Goal: Information Seeking & Learning: Learn about a topic

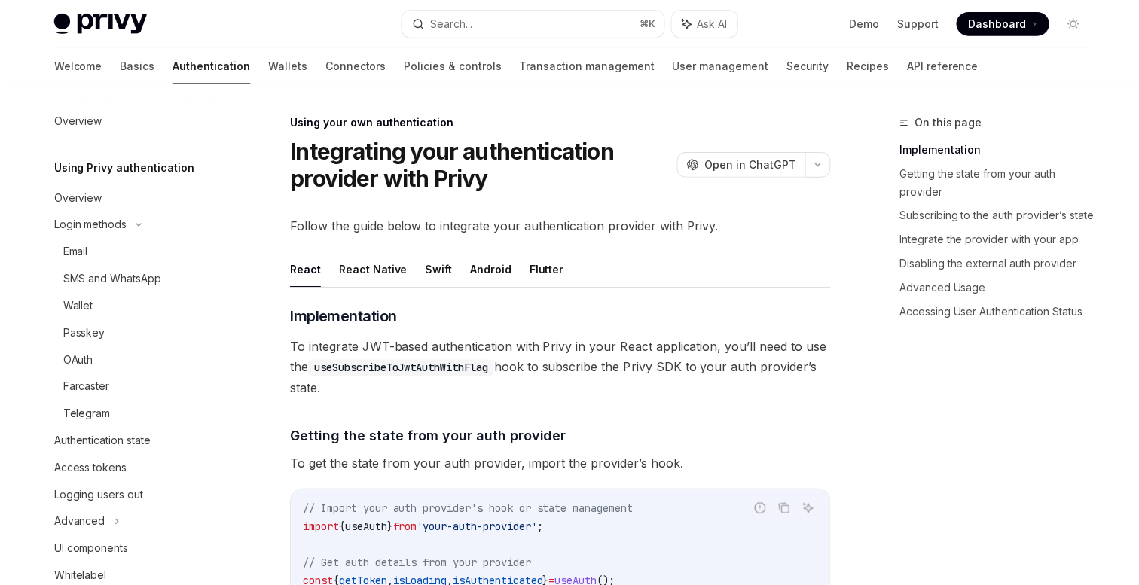
scroll to position [17, 0]
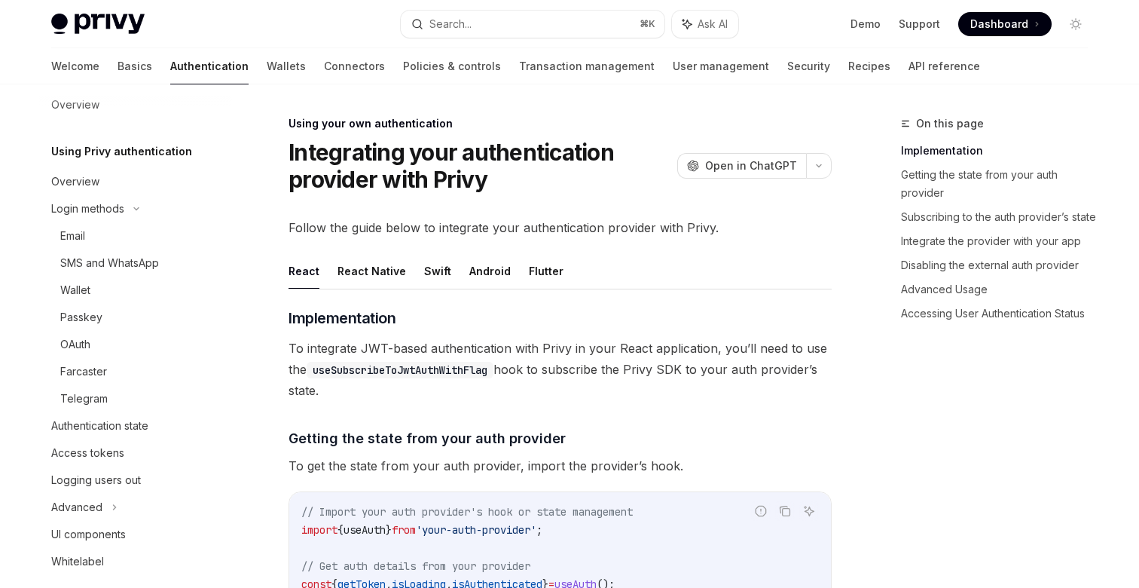
type textarea "*"
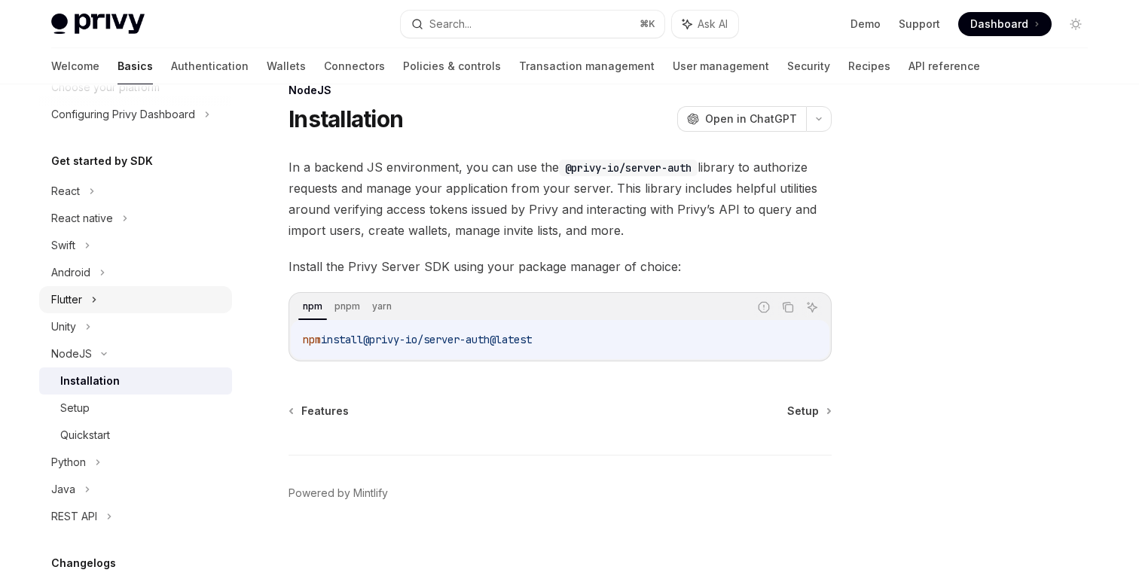
scroll to position [117, 0]
click at [93, 411] on div "Setup" at bounding box center [141, 406] width 163 height 18
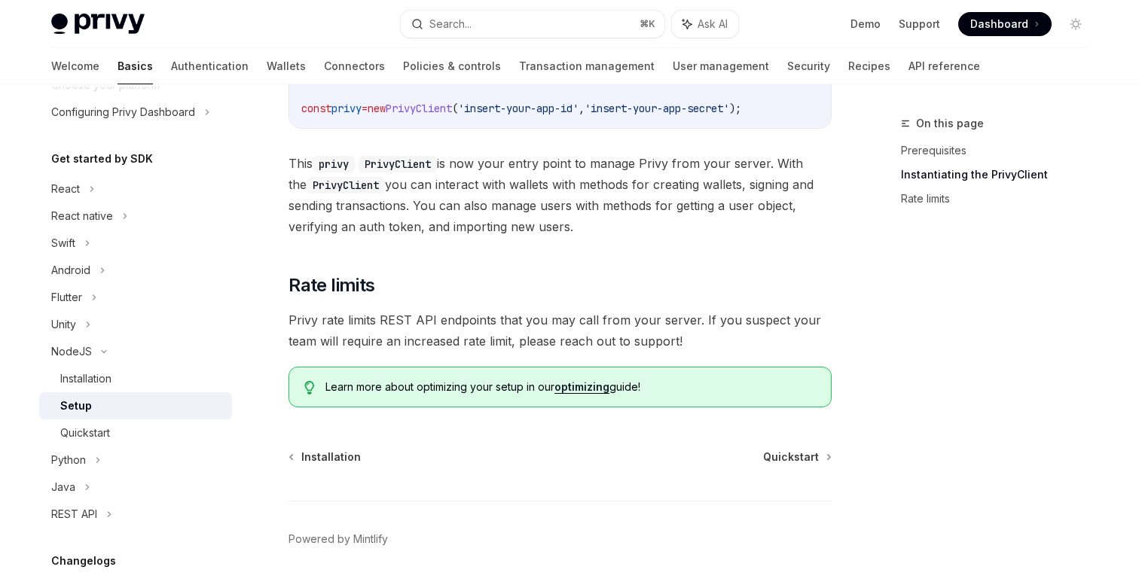
scroll to position [434, 0]
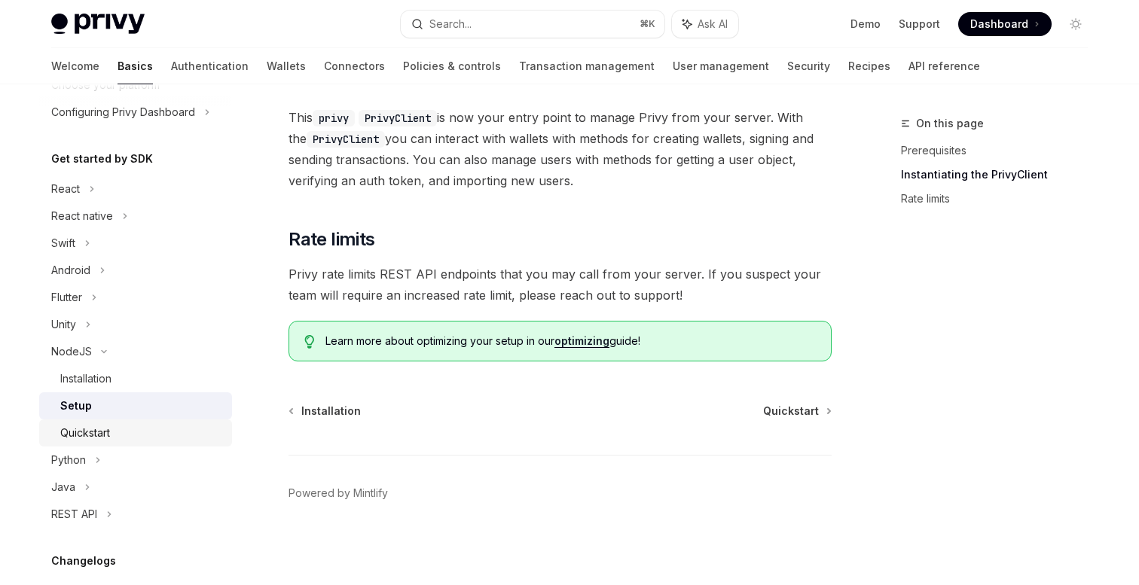
click at [126, 435] on div "Quickstart" at bounding box center [141, 433] width 163 height 18
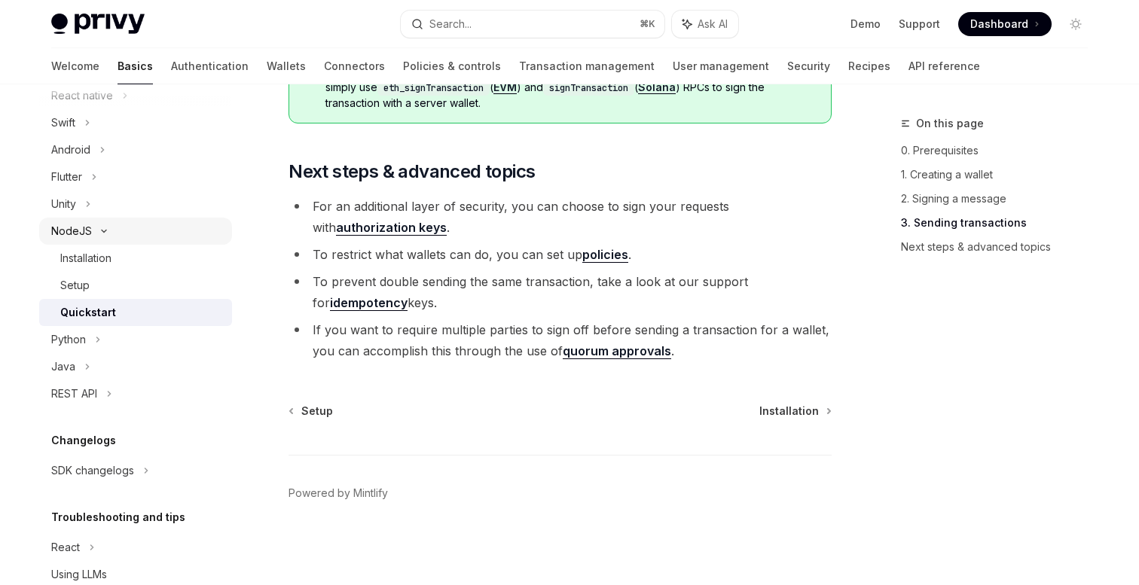
scroll to position [298, 0]
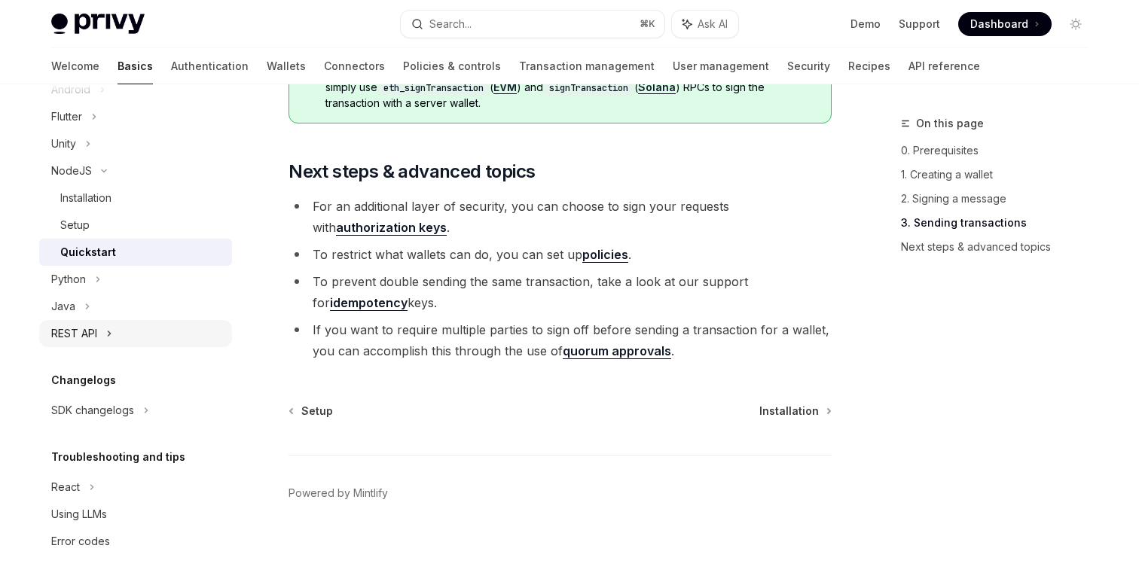
click at [101, 330] on div "REST API" at bounding box center [135, 333] width 193 height 27
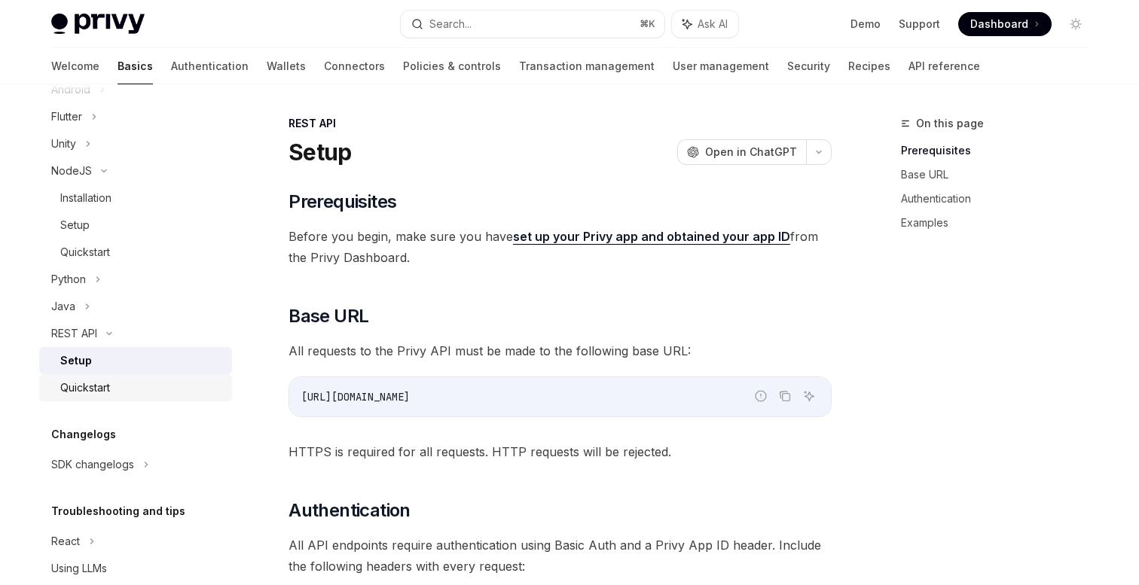
click at [106, 386] on div "Quickstart" at bounding box center [85, 388] width 50 height 18
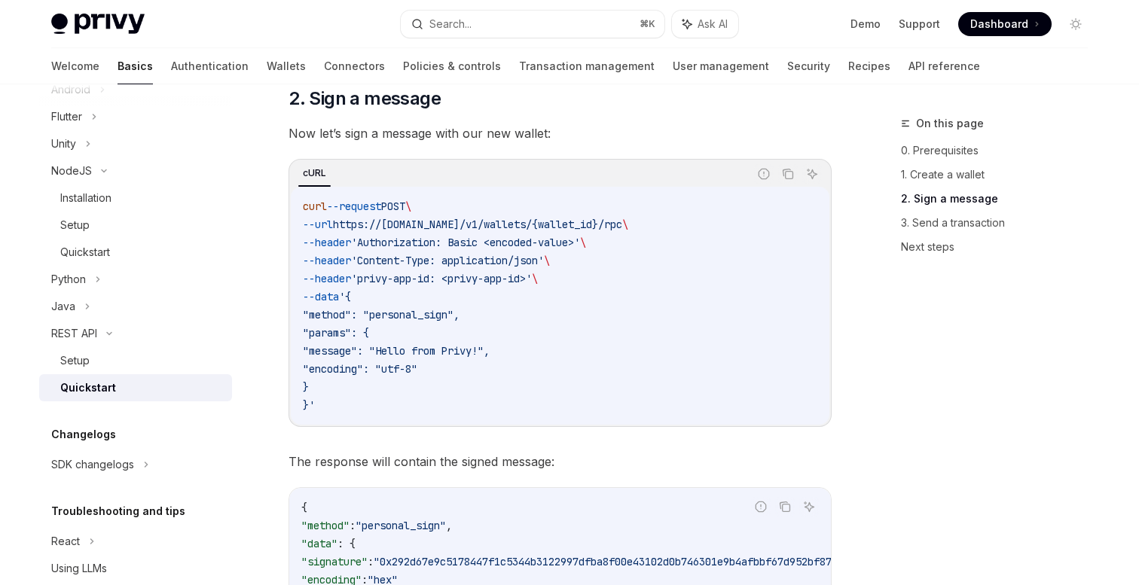
scroll to position [774, 0]
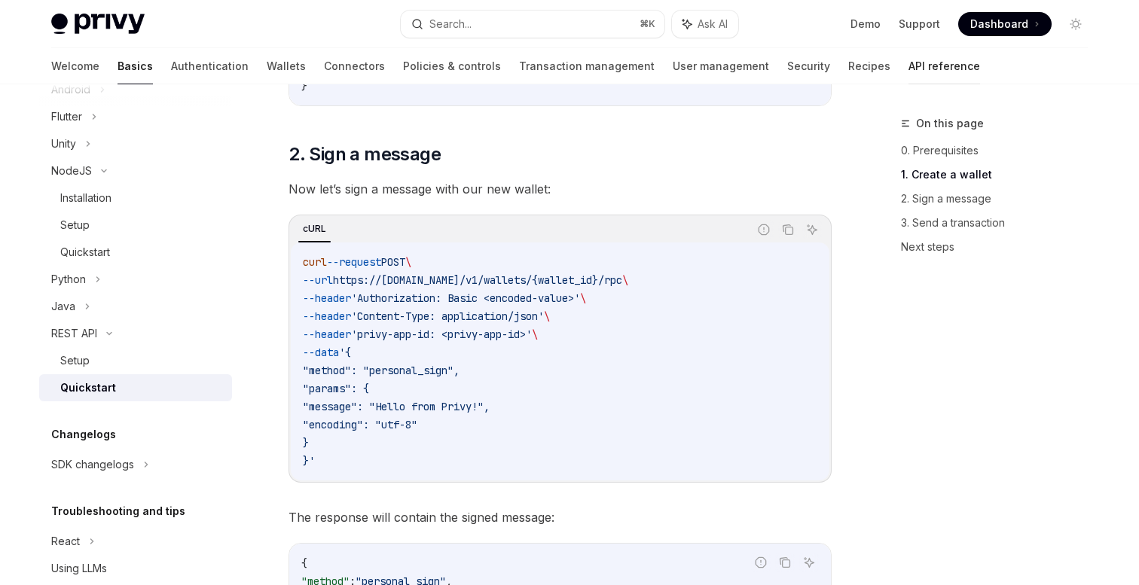
click at [909, 63] on link "API reference" at bounding box center [945, 66] width 72 height 36
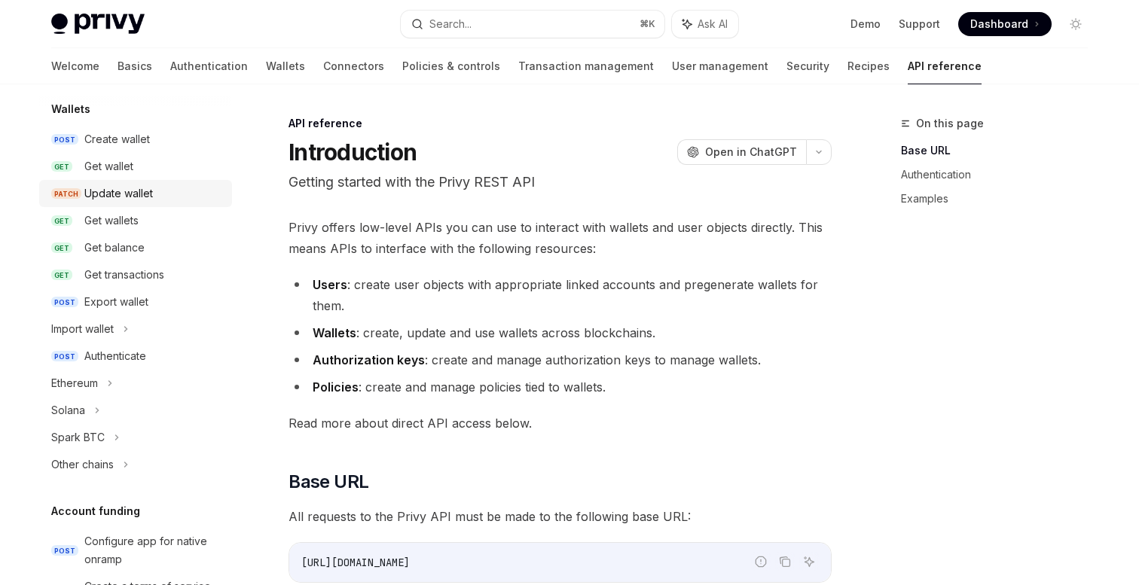
scroll to position [173, 0]
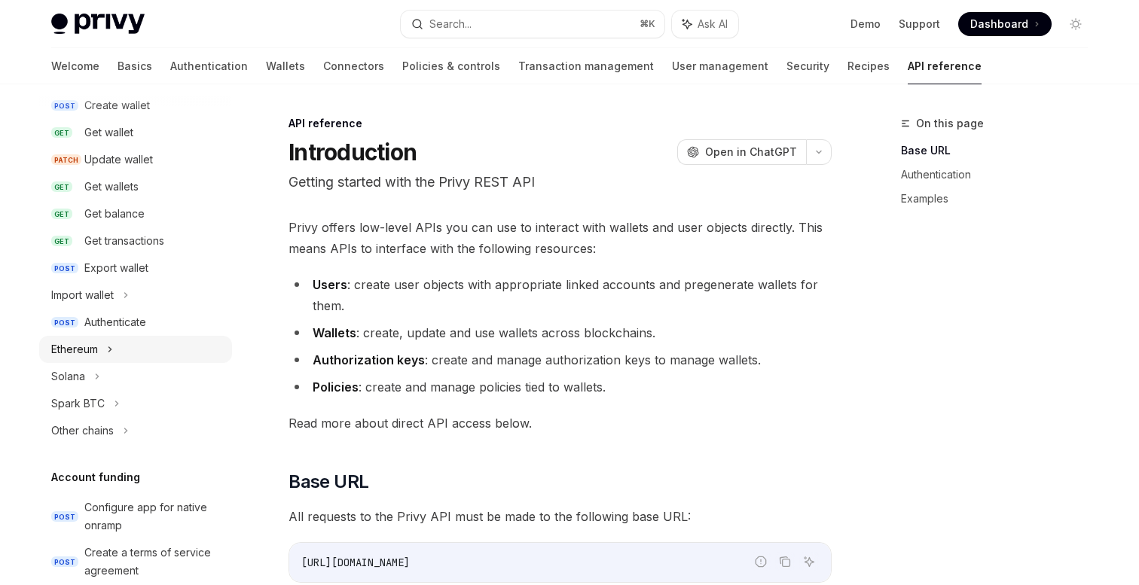
click at [115, 356] on div "Ethereum" at bounding box center [135, 349] width 193 height 27
type textarea "*"
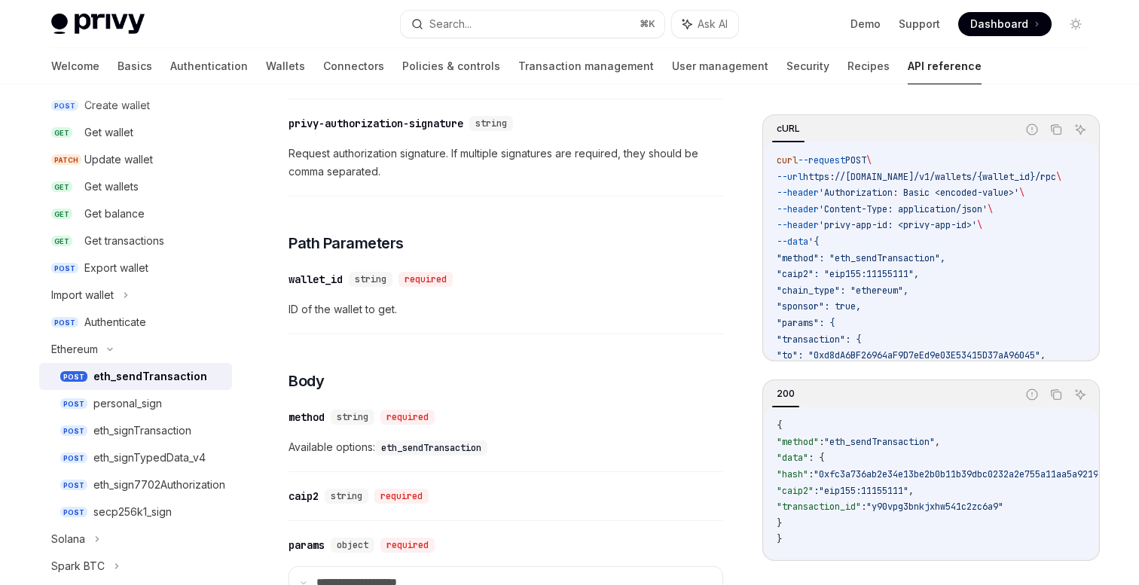
scroll to position [392, 0]
